Goal: Information Seeking & Learning: Learn about a topic

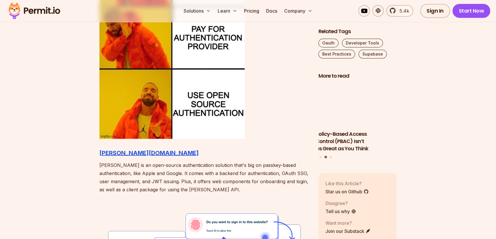
scroll to position [610, 0]
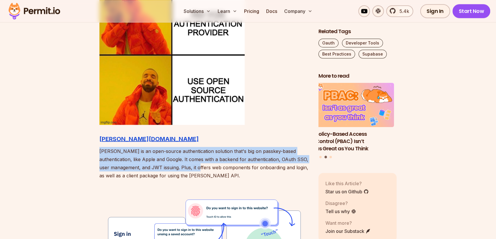
drag, startPoint x: 91, startPoint y: 96, endPoint x: 157, endPoint y: 111, distance: 67.8
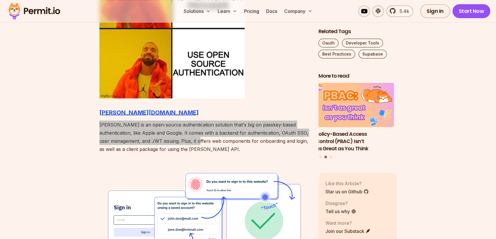
scroll to position [639, 0]
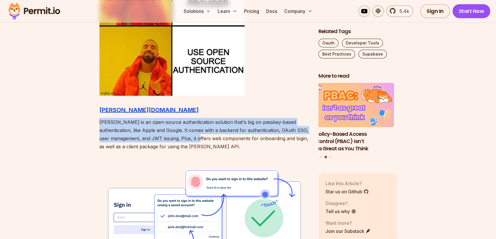
drag, startPoint x: 123, startPoint y: 82, endPoint x: 120, endPoint y: 82, distance: 3.3
click at [121, 118] on p "[PERSON_NAME] is an open-source authentication solution that's big on passkey-b…" at bounding box center [204, 134] width 210 height 33
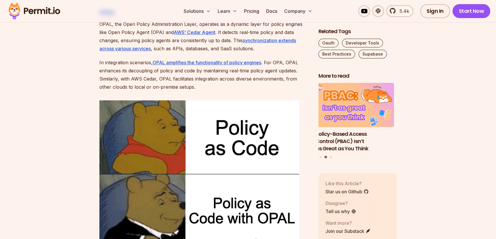
scroll to position [1713, 0]
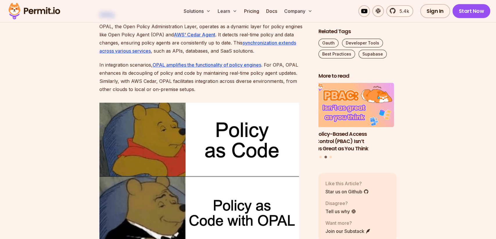
drag, startPoint x: 84, startPoint y: 90, endPoint x: 149, endPoint y: 126, distance: 74.4
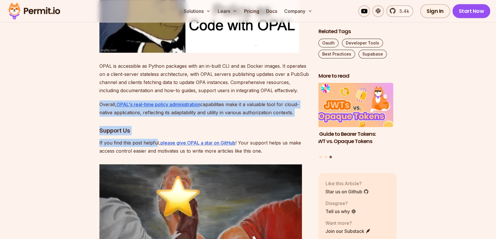
scroll to position [1917, 0]
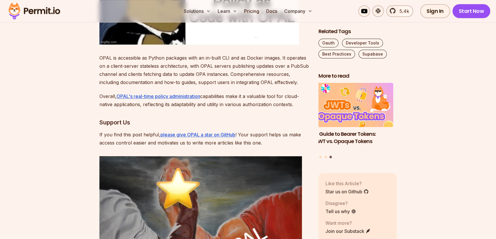
drag, startPoint x: 71, startPoint y: 94, endPoint x: 132, endPoint y: 116, distance: 65.1
click at [132, 116] on section "Table of Contents Introduction Authentication and Authorization are key in appl…" at bounding box center [248, 49] width 496 height 3244
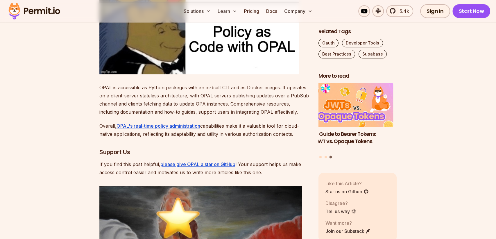
scroll to position [1888, 0]
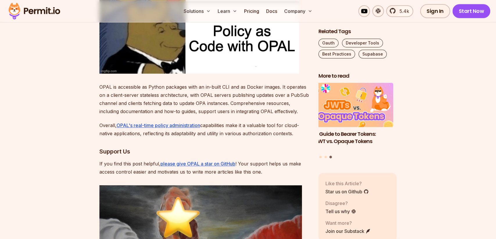
drag, startPoint x: 199, startPoint y: 144, endPoint x: 168, endPoint y: 155, distance: 32.9
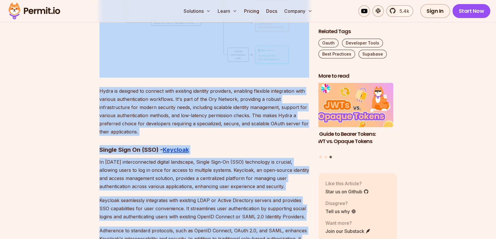
scroll to position [2933, 0]
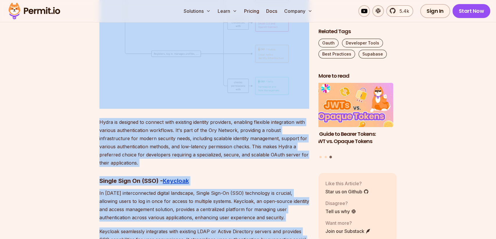
drag, startPoint x: 85, startPoint y: 110, endPoint x: 256, endPoint y: 145, distance: 175.1
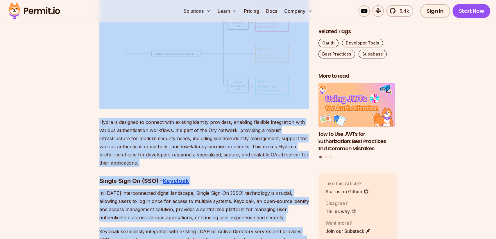
copy div "[PERSON_NAME][DOMAIN_NAME] [PERSON_NAME] is an open-source authentication solut…"
